Goal: Task Accomplishment & Management: Use online tool/utility

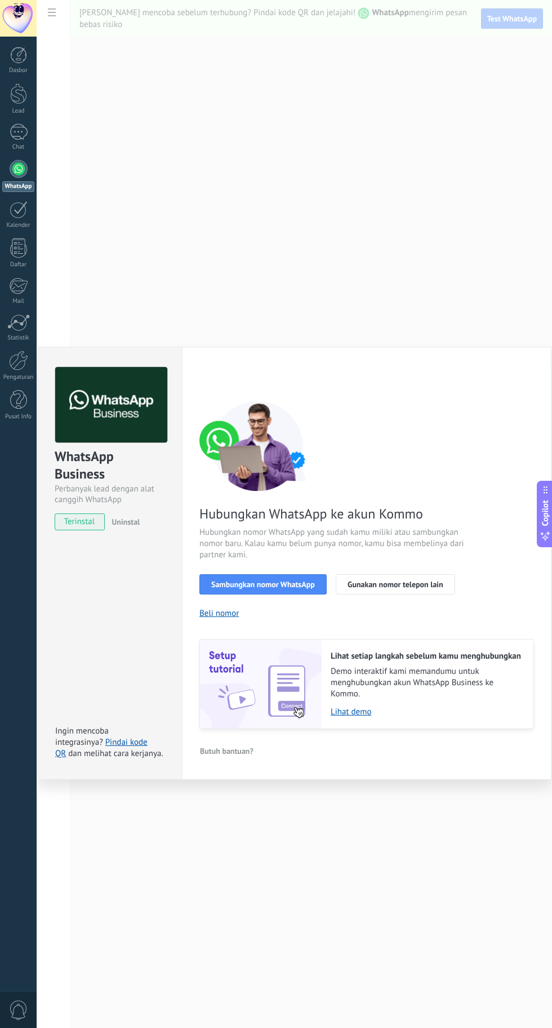
click at [426, 585] on span "Gunakan nomor telepon lain" at bounding box center [395, 585] width 96 height 8
click at [79, 533] on div "WhatsApp Business Perbanyak lead dengan alat canggih WhatsApp terinstal Uninstal" at bounding box center [110, 443] width 144 height 192
click at [395, 588] on span "Gunakan nomor telepon lain" at bounding box center [395, 585] width 96 height 8
click at [297, 586] on span "Sambungkan nomor WhatsApp" at bounding box center [263, 585] width 104 height 8
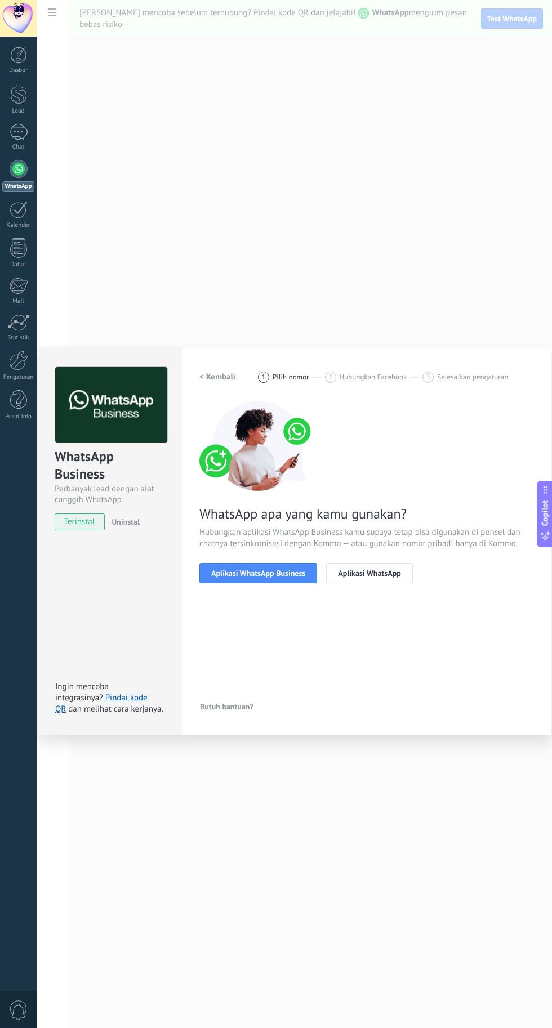
click at [375, 577] on span "Aplikasi WhatsApp" at bounding box center [369, 573] width 63 height 8
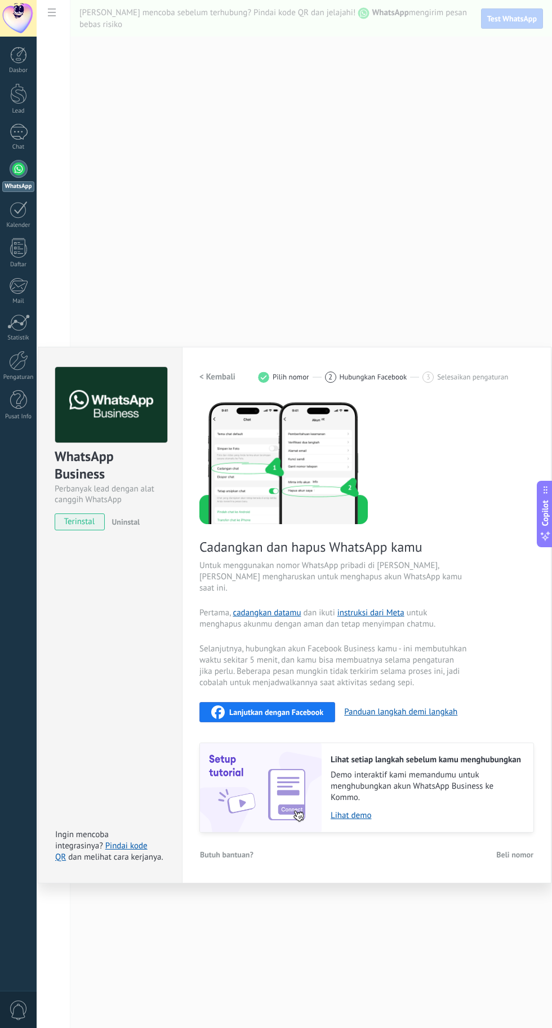
click at [430, 718] on button "Panduan langkah demi langkah" at bounding box center [400, 712] width 113 height 11
